Goal: Information Seeking & Learning: Learn about a topic

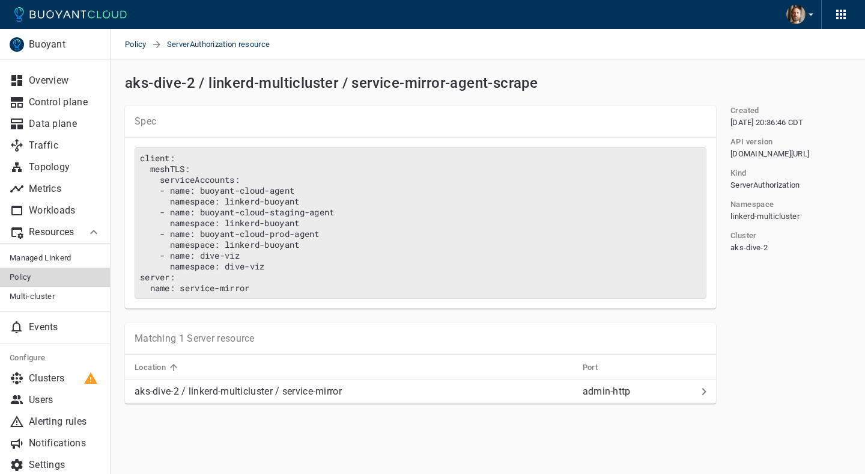
click at [34, 163] on span "Policy" at bounding box center [55, 277] width 91 height 10
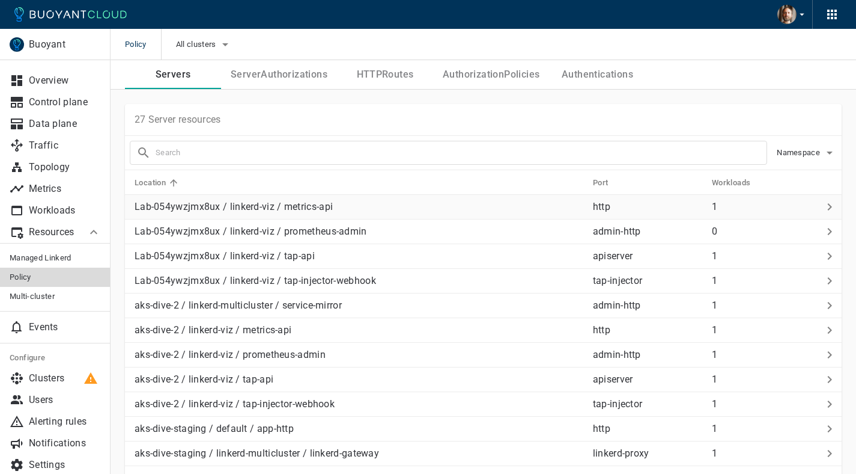
click at [201, 163] on p "Lab-054ywzjmx8ux / linkerd-viz / metrics-api" at bounding box center [359, 207] width 449 height 12
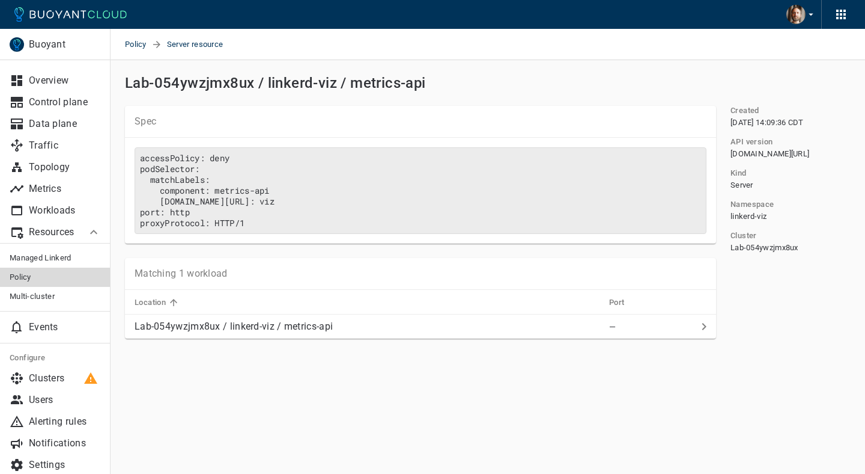
click at [753, 163] on span "linkerd-viz" at bounding box center [749, 217] width 36 height 10
click at [765, 163] on span "Lab-054ywzjmx8ux" at bounding box center [765, 248] width 68 height 10
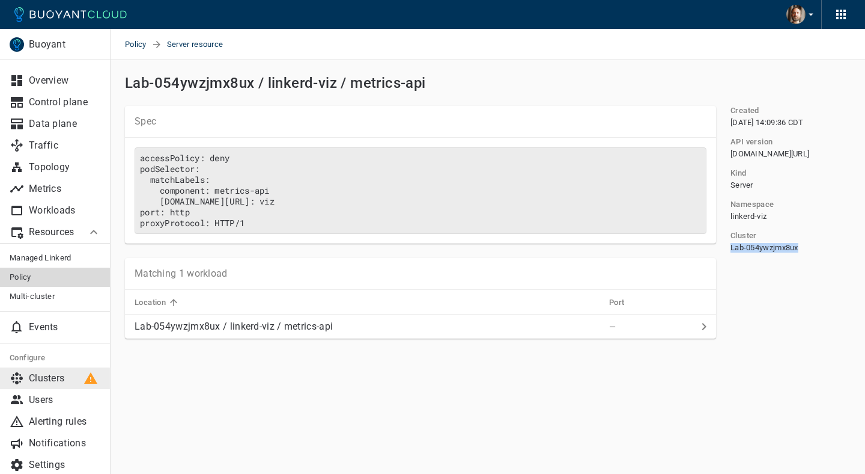
click at [61, 163] on p "Clusters" at bounding box center [65, 378] width 72 height 12
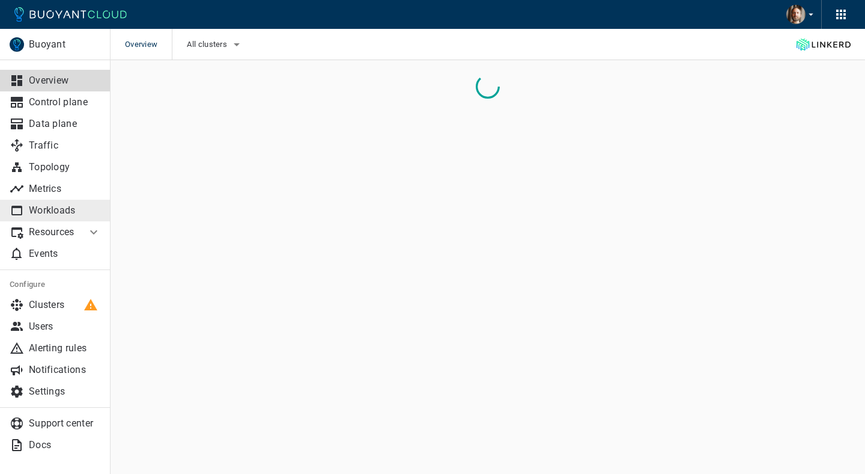
click at [41, 210] on p "Workloads" at bounding box center [65, 210] width 72 height 12
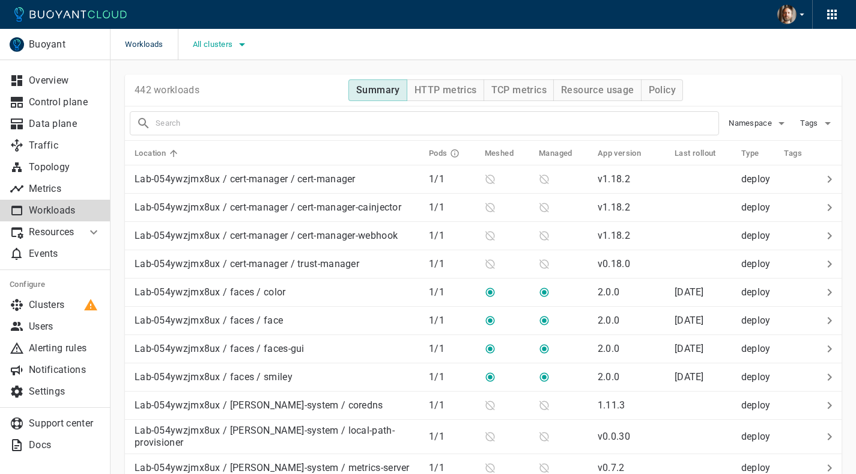
click at [219, 43] on span "All clusters" at bounding box center [214, 45] width 43 height 10
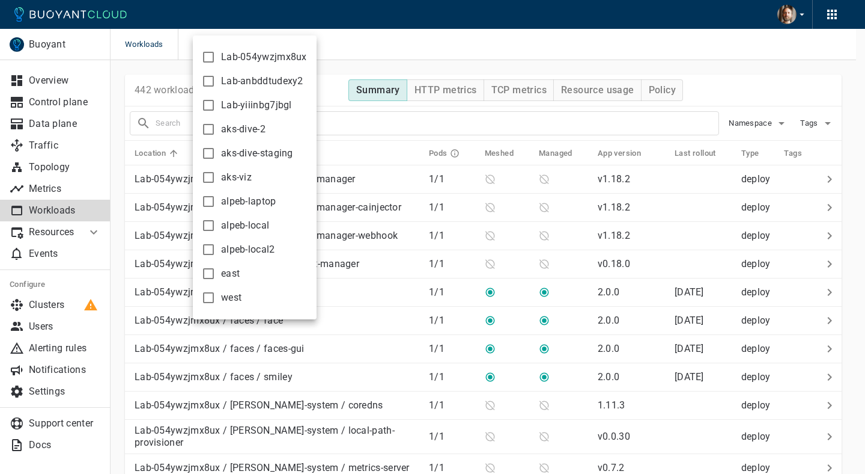
click at [240, 135] on label "aks-dive-2" at bounding box center [231, 129] width 70 height 24
click at [216, 135] on input "aks-dive-2" at bounding box center [208, 129] width 14 height 14
checkbox input "true"
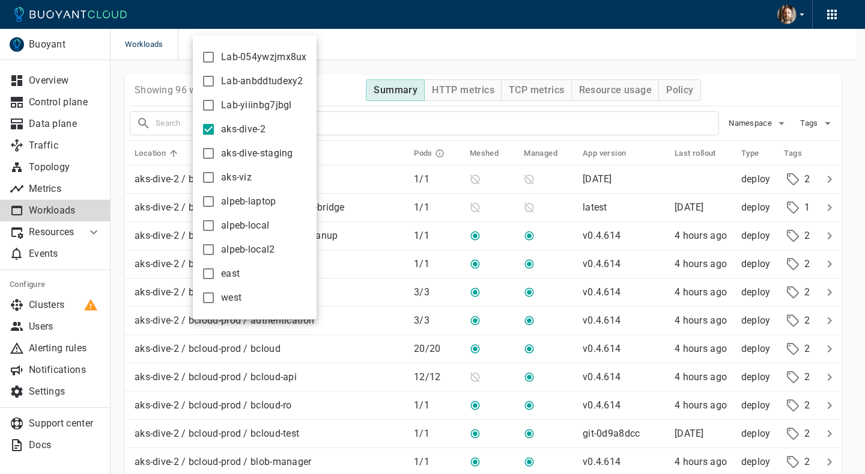
click at [334, 81] on div at bounding box center [432, 237] width 865 height 474
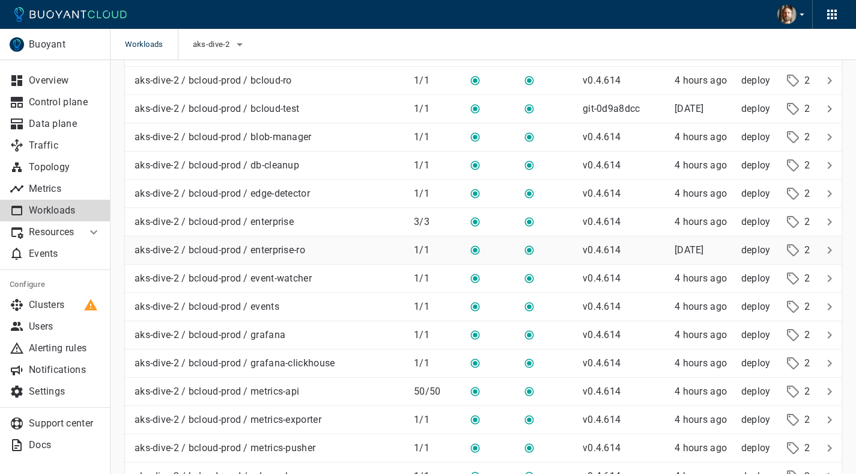
scroll to position [343, 0]
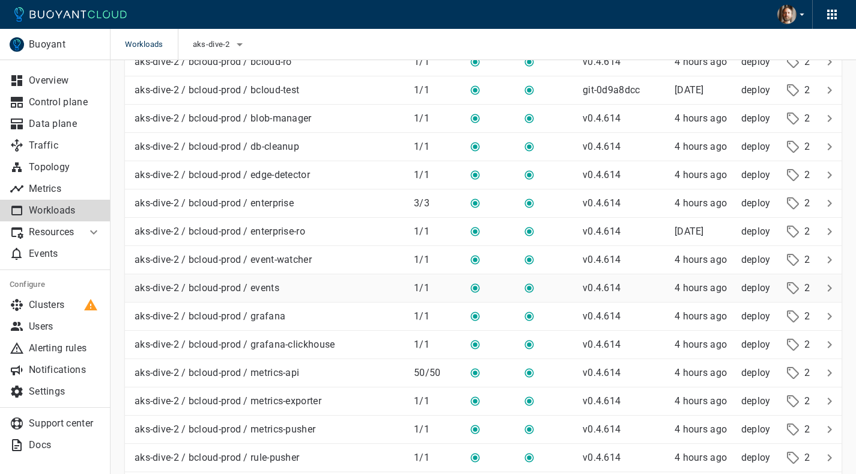
click at [299, 294] on td "aks-dive-2 / bcloud-prod / events" at bounding box center [264, 288] width 279 height 28
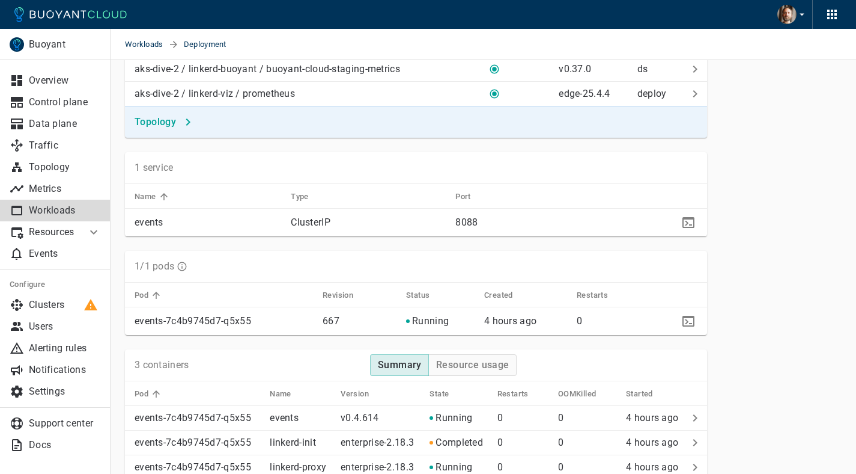
scroll to position [644, 0]
click at [172, 214] on td "events" at bounding box center [203, 222] width 156 height 28
click at [154, 219] on p "events" at bounding box center [208, 222] width 147 height 12
click at [193, 221] on p "events" at bounding box center [208, 222] width 147 height 12
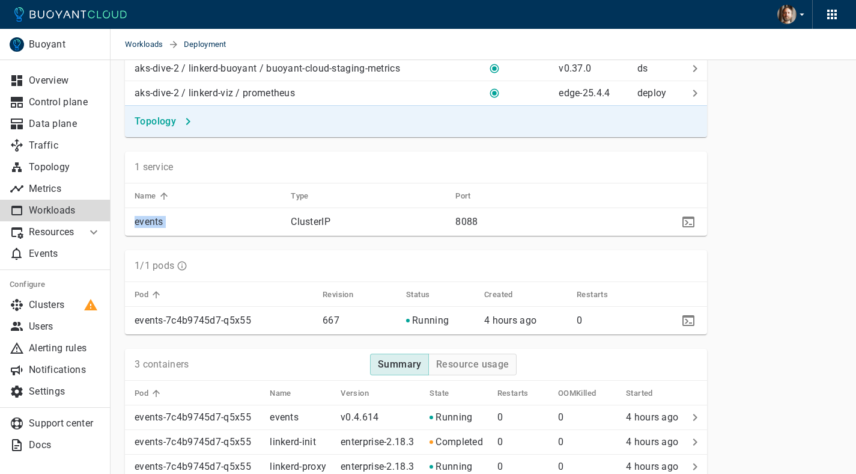
click at [193, 221] on p "events" at bounding box center [208, 222] width 147 height 12
click at [59, 189] on p "Metrics" at bounding box center [65, 189] width 72 height 12
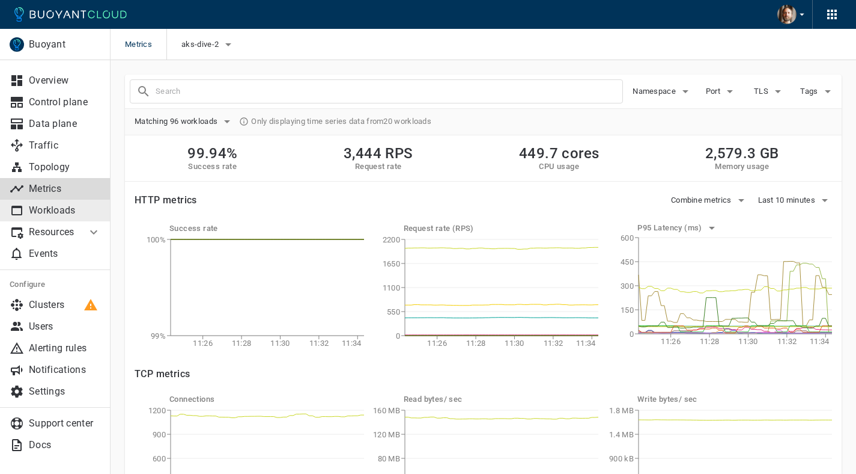
click at [59, 218] on link "Workloads" at bounding box center [55, 211] width 111 height 22
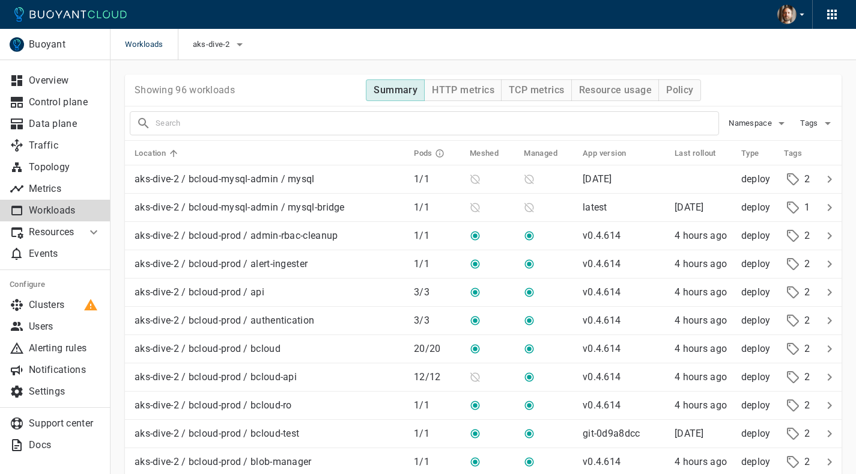
click at [62, 226] on p "Resources" at bounding box center [53, 232] width 48 height 12
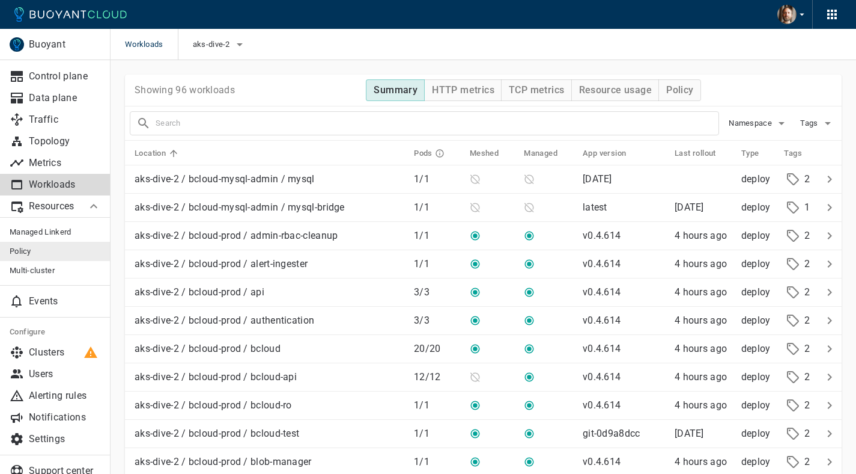
scroll to position [27, 0]
click at [47, 248] on span "Policy" at bounding box center [55, 250] width 91 height 10
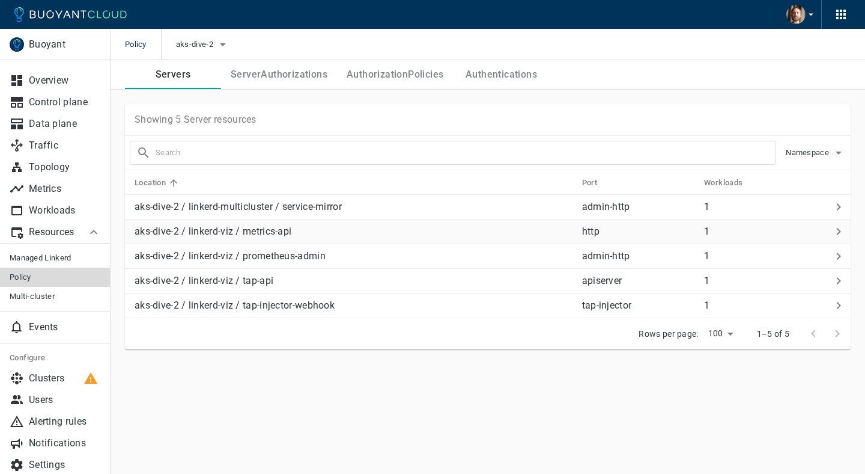
click at [306, 226] on p "aks-dive-2 / linkerd-viz / metrics-api" at bounding box center [354, 231] width 438 height 12
click at [40, 206] on p "Workloads" at bounding box center [65, 210] width 72 height 12
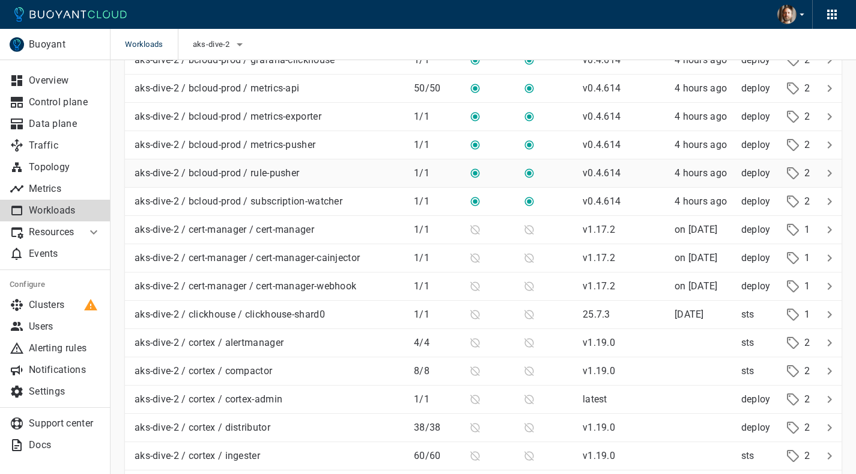
scroll to position [625, 0]
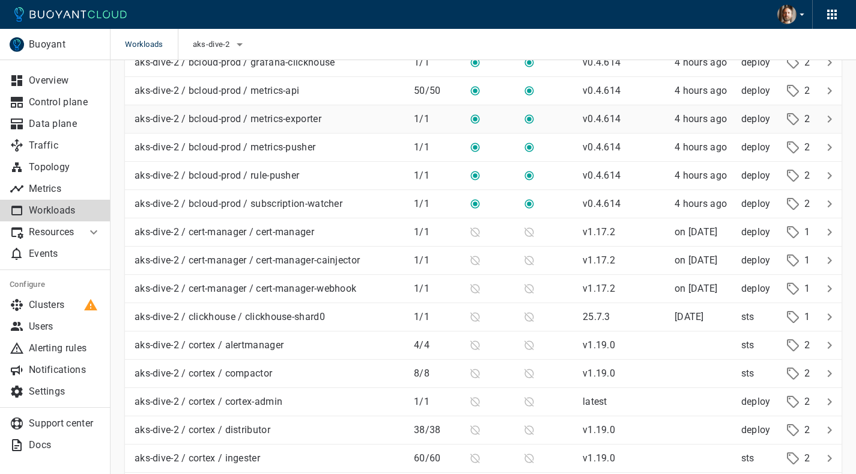
click at [259, 122] on p "aks-dive-2 / bcloud-prod / metrics-exporter" at bounding box center [228, 119] width 187 height 12
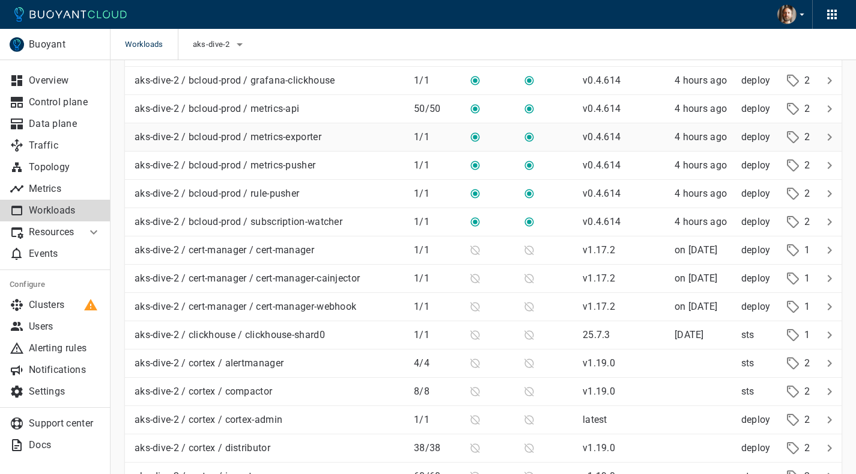
scroll to position [603, 0]
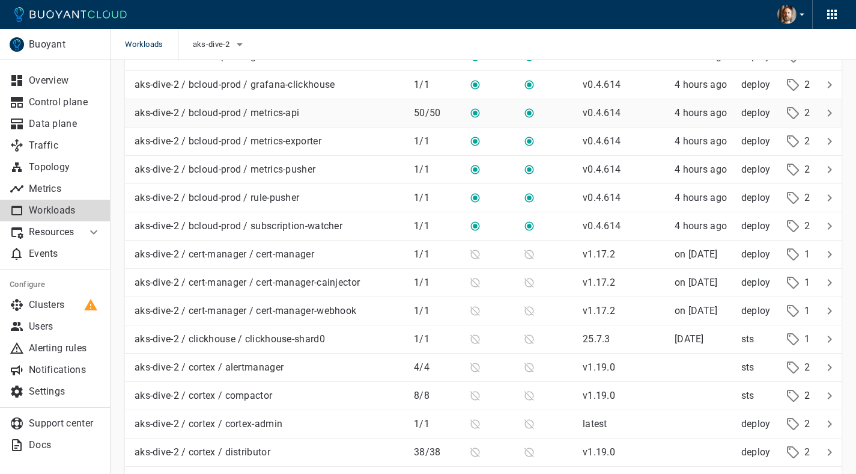
click at [258, 115] on p "aks-dive-2 / bcloud-prod / metrics-api" at bounding box center [217, 113] width 165 height 12
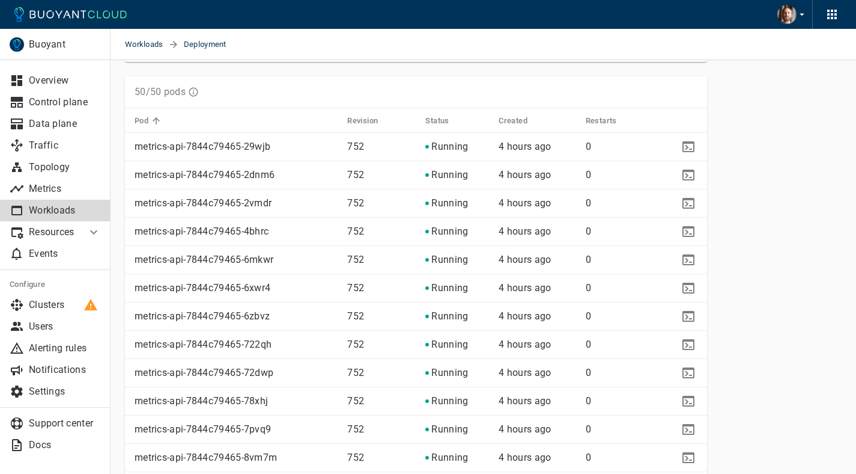
scroll to position [724, 0]
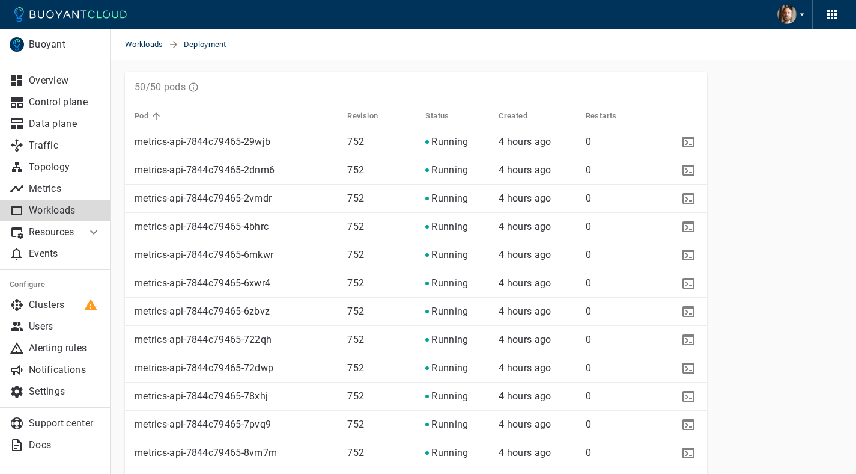
click at [266, 200] on p "metrics-api-7844c79465-2vmdr" at bounding box center [236, 198] width 203 height 12
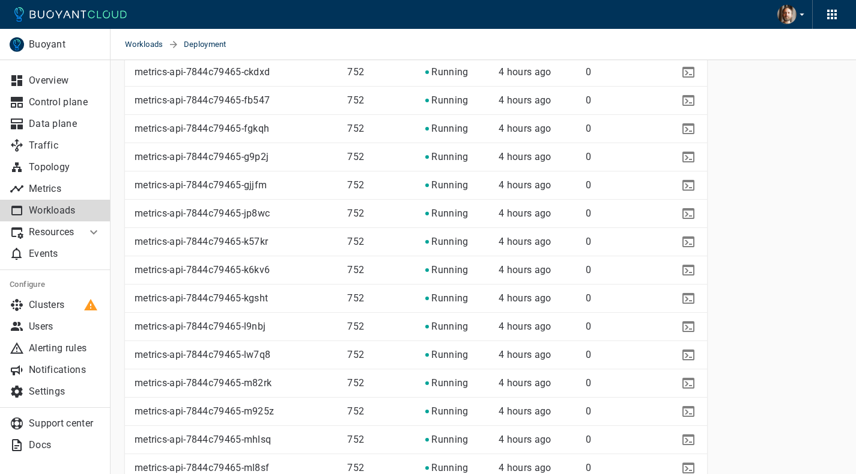
scroll to position [1194, 0]
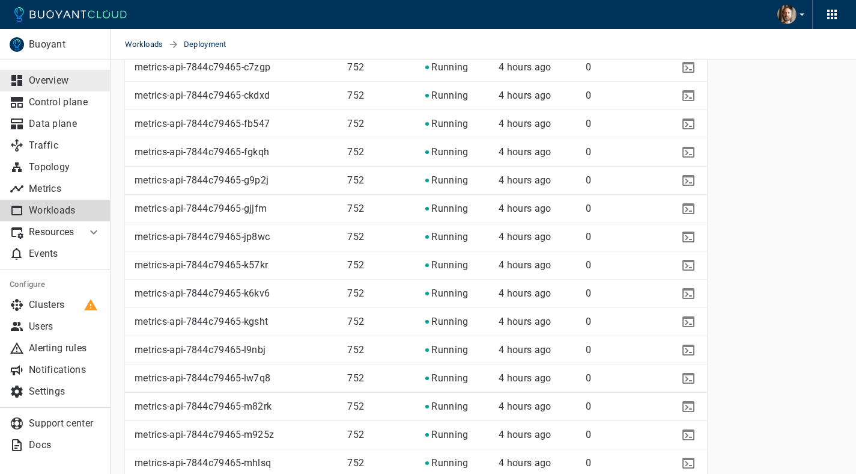
click at [59, 81] on p "Overview" at bounding box center [65, 81] width 72 height 12
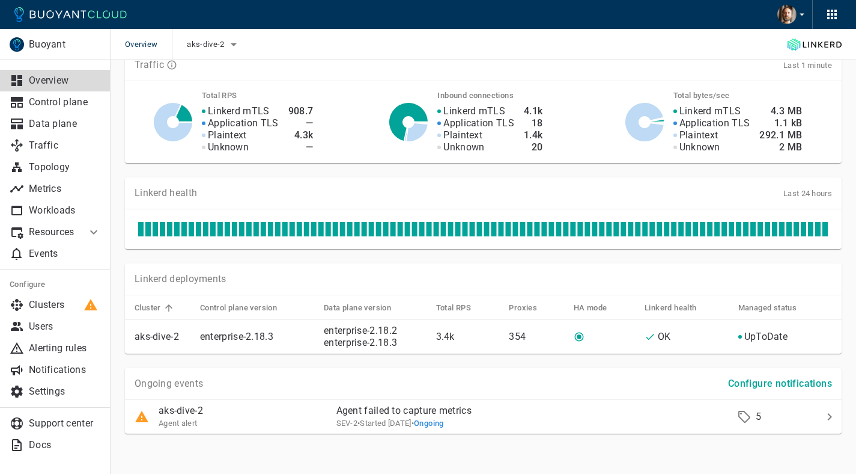
scroll to position [359, 0]
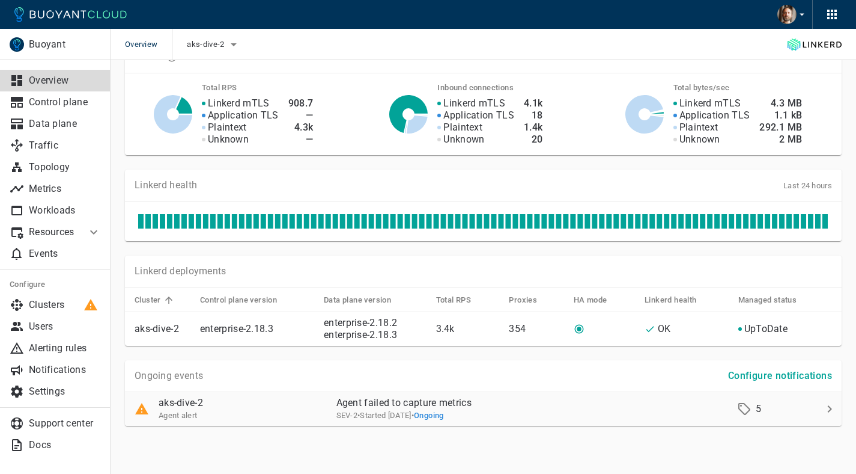
click at [268, 423] on td "aks-dive-2 Agent alert" at bounding box center [226, 409] width 202 height 34
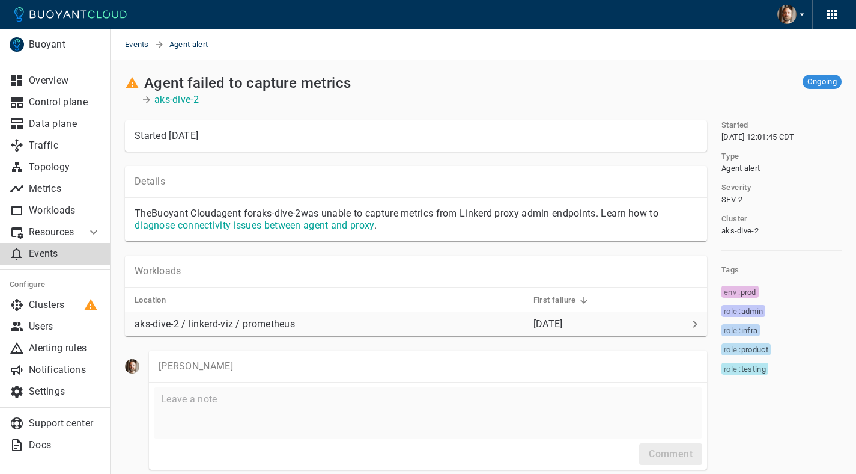
click at [338, 317] on div "aks-dive-2 / linkerd-viz / prometheus" at bounding box center [327, 321] width 394 height 17
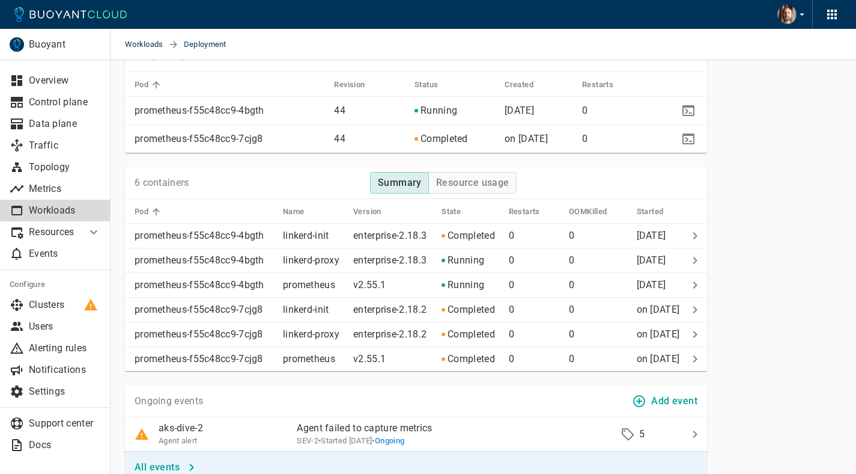
scroll to position [788, 0]
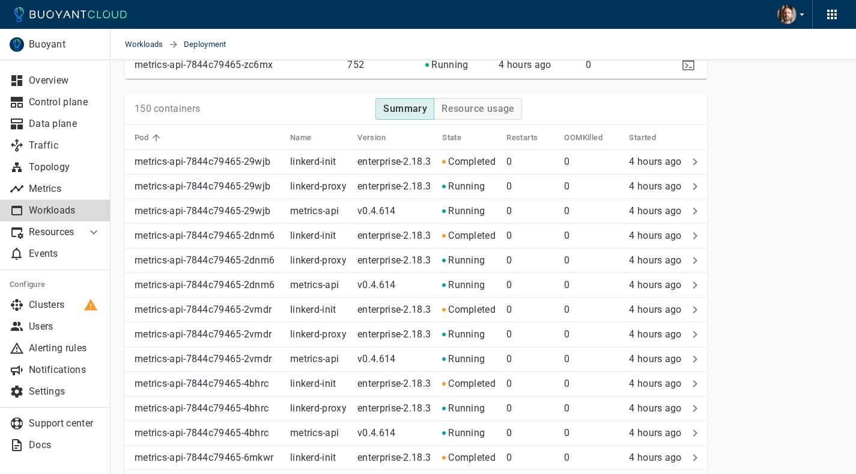
scroll to position [2186, 0]
click at [56, 85] on p "Overview" at bounding box center [65, 81] width 72 height 12
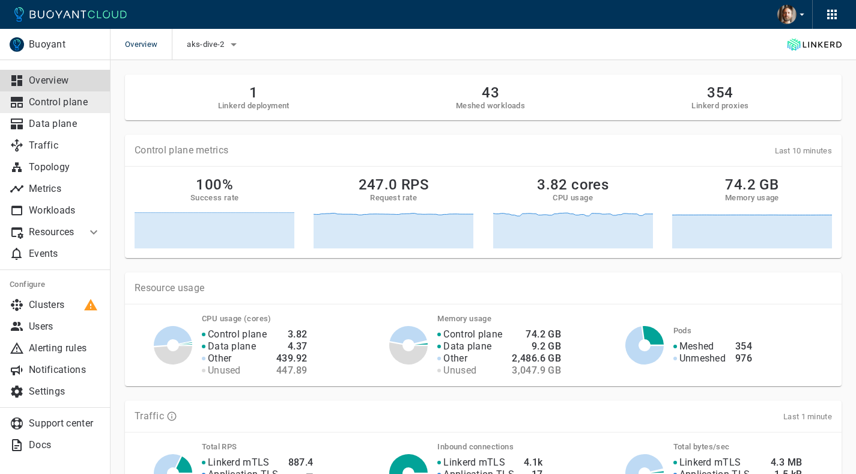
click at [67, 91] on link "Control plane" at bounding box center [55, 102] width 111 height 22
